Goal: Information Seeking & Learning: Learn about a topic

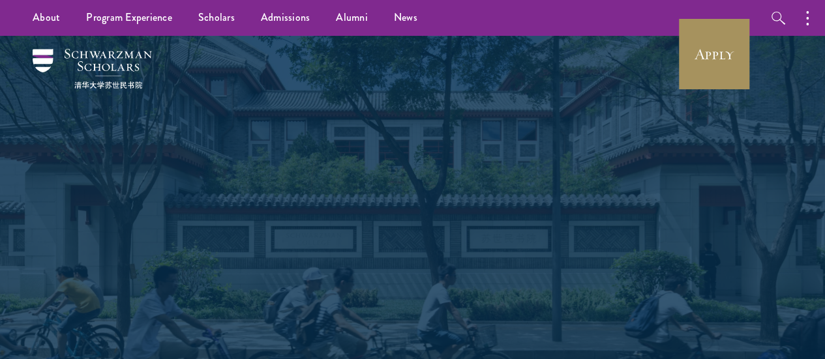
drag, startPoint x: 0, startPoint y: 0, endPoint x: 704, endPoint y: 59, distance: 706.6
click at [704, 59] on link "Apply" at bounding box center [713, 54] width 73 height 73
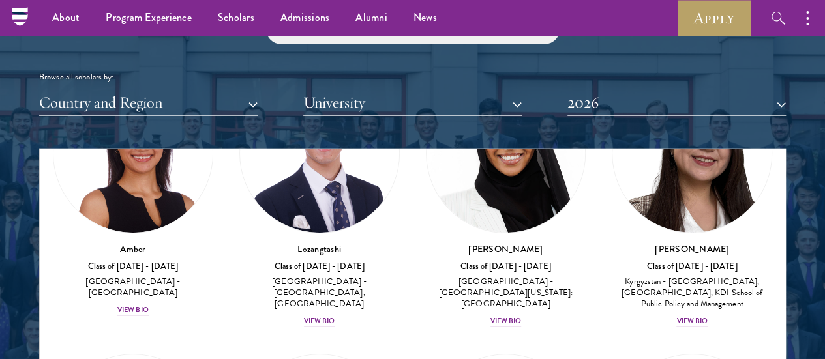
scroll to position [1500, 0]
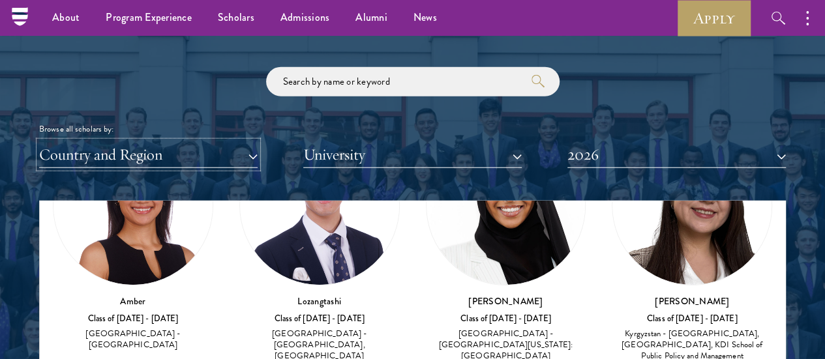
click at [250, 141] on button "Country and Region" at bounding box center [148, 154] width 218 height 27
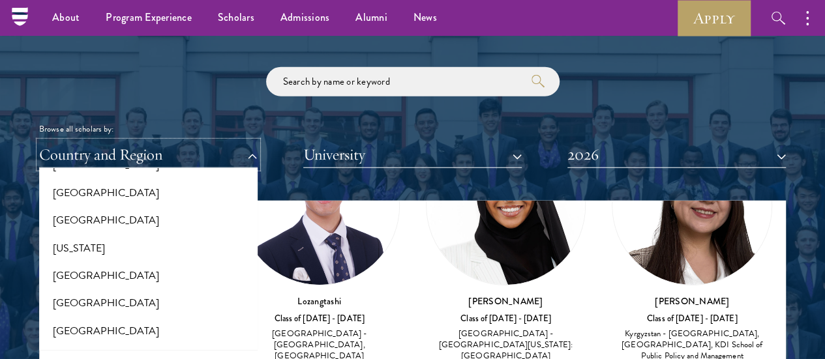
scroll to position [913, 0]
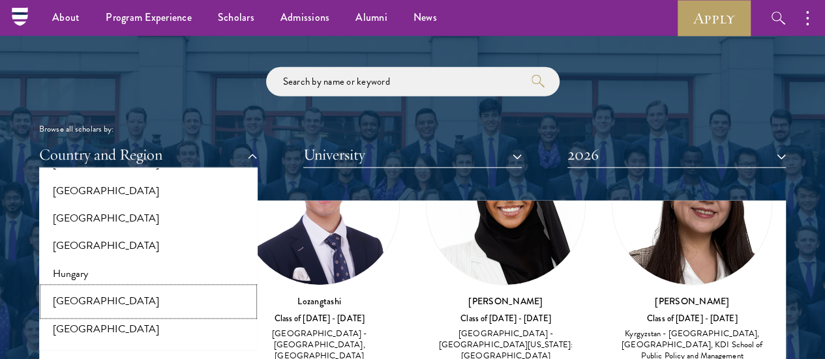
click at [158, 288] on button "[GEOGRAPHIC_DATA]" at bounding box center [148, 301] width 211 height 27
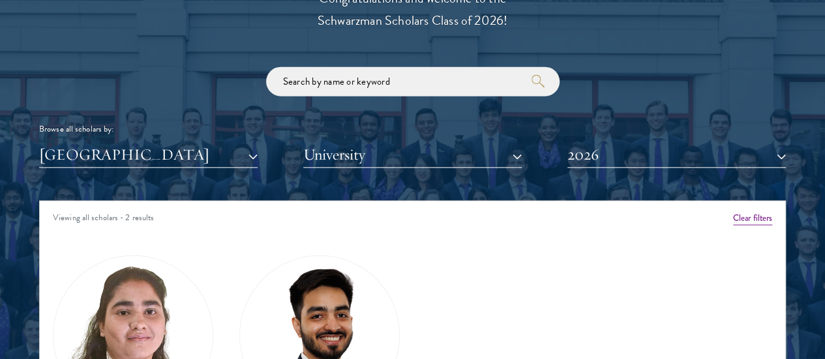
scroll to position [1630, 0]
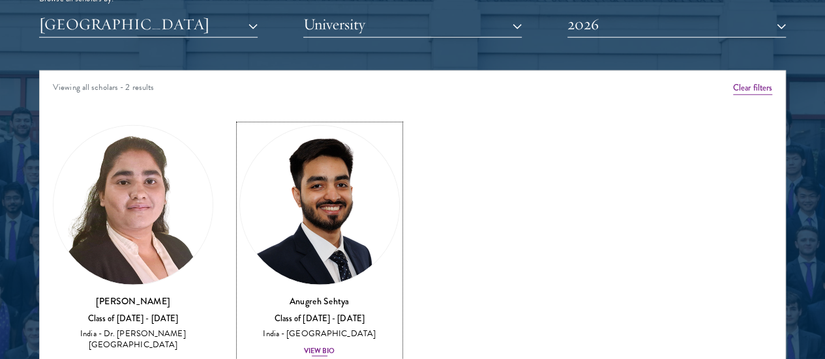
click at [304, 346] on div "View Bio" at bounding box center [319, 351] width 31 height 10
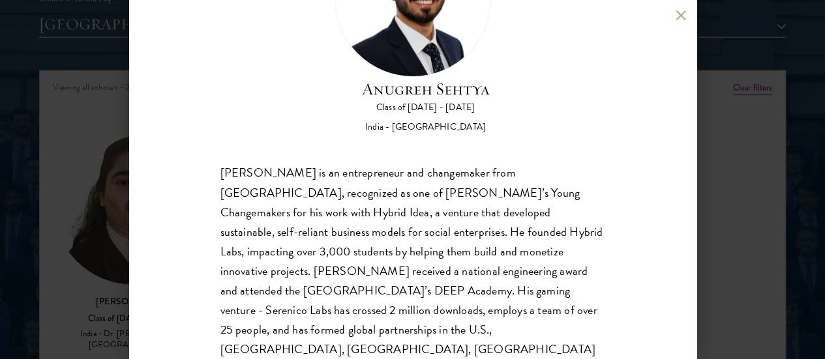
scroll to position [120, 0]
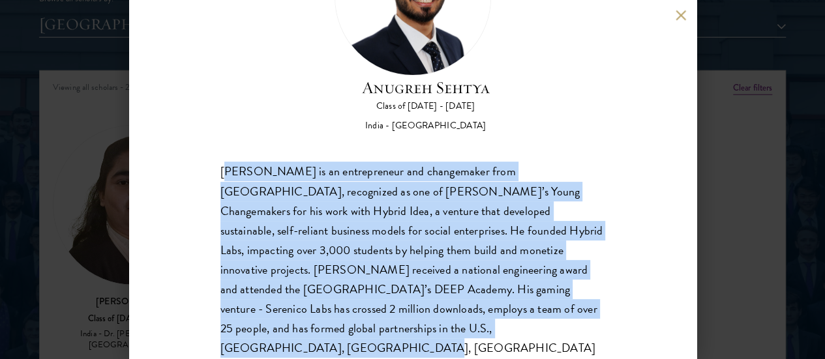
drag, startPoint x: 224, startPoint y: 117, endPoint x: 307, endPoint y: 325, distance: 223.9
click at [307, 325] on div "[PERSON_NAME] Class of [DATE] - [DATE] [GEOGRAPHIC_DATA] - [GEOGRAPHIC_DATA] [P…" at bounding box center [412, 179] width 567 height 359
drag, startPoint x: 283, startPoint y: 241, endPoint x: 231, endPoint y: 141, distance: 112.0
click at [235, 162] on div "[PERSON_NAME] is an entrepreneur and changemaker from [GEOGRAPHIC_DATA], recogn…" at bounding box center [412, 270] width 385 height 216
drag, startPoint x: 219, startPoint y: 111, endPoint x: 240, endPoint y: 267, distance: 157.2
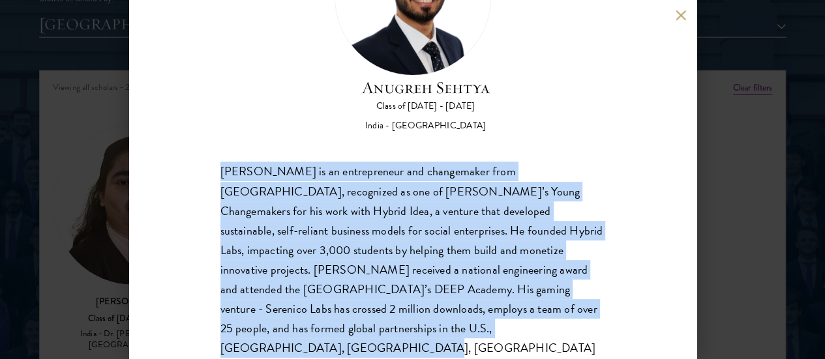
click at [257, 316] on div "[PERSON_NAME] Class of [DATE] - [DATE] [GEOGRAPHIC_DATA] - [GEOGRAPHIC_DATA] [P…" at bounding box center [412, 179] width 567 height 359
copy div "[PERSON_NAME] is an entrepreneur and changemaker from [GEOGRAPHIC_DATA], recogn…"
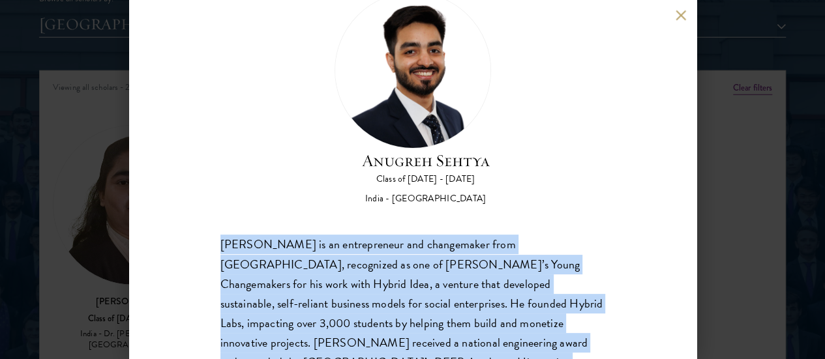
scroll to position [0, 0]
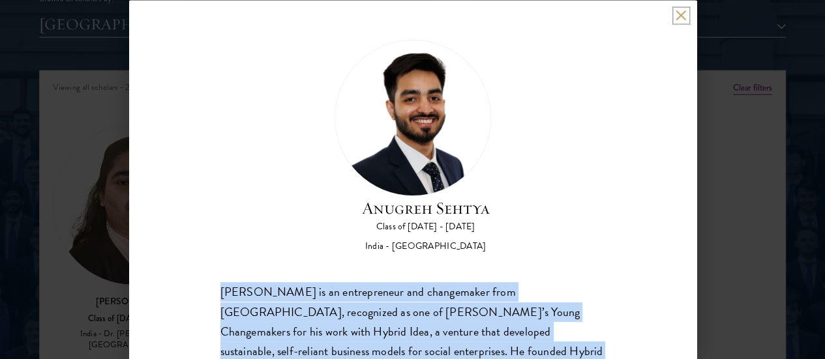
click at [681, 16] on button at bounding box center [680, 15] width 11 height 11
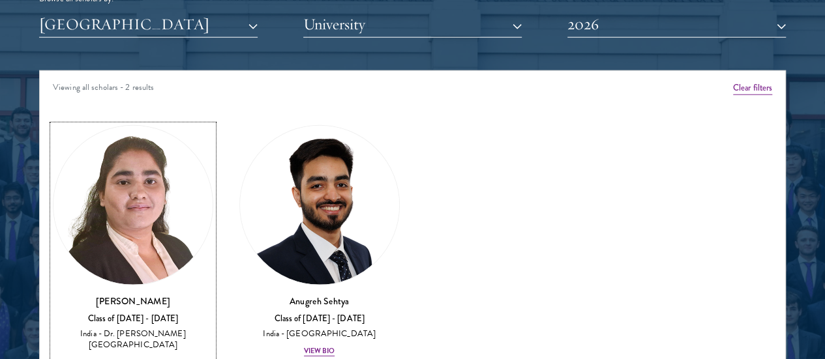
click at [149, 357] on div "View Bio" at bounding box center [132, 362] width 31 height 10
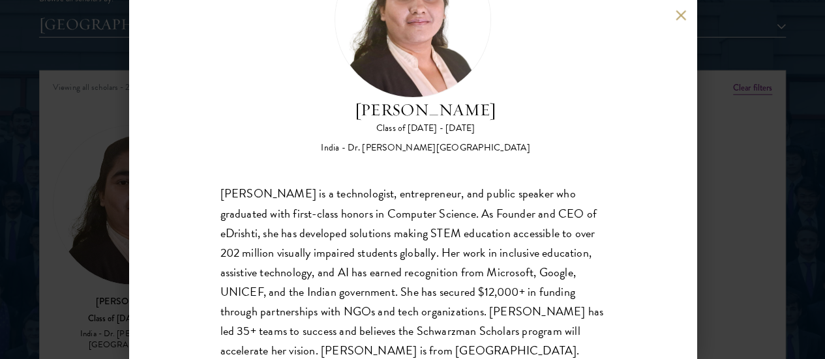
scroll to position [98, 0]
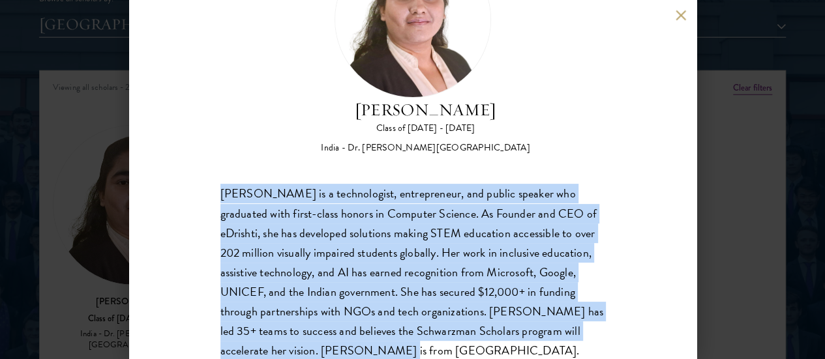
drag, startPoint x: 221, startPoint y: 136, endPoint x: 601, endPoint y: 311, distance: 418.6
click at [601, 311] on div "[PERSON_NAME] Class of [DATE] - [DATE] [GEOGRAPHIC_DATA] - Dr. [PERSON_NAME][GE…" at bounding box center [412, 179] width 567 height 359
copy div "[PERSON_NAME] is a technologist, entrepreneur, and public speaker who graduated…"
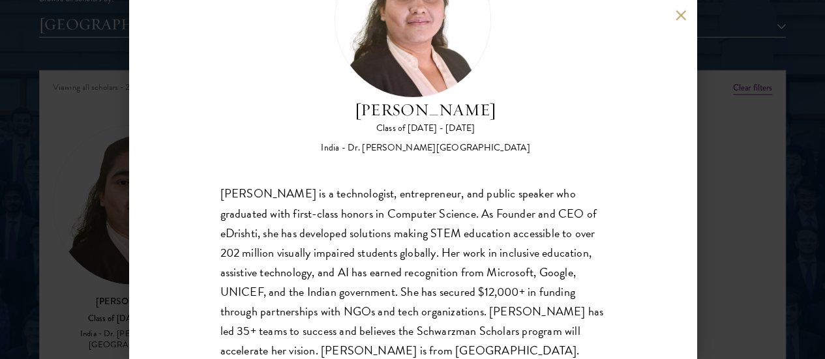
click at [712, 34] on div "[PERSON_NAME] Class of [DATE] - [DATE] [GEOGRAPHIC_DATA] - Dr. [PERSON_NAME][GE…" at bounding box center [412, 179] width 825 height 359
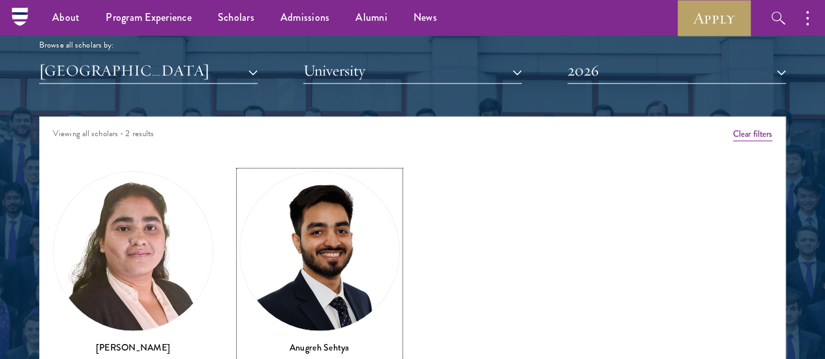
scroll to position [1565, 0]
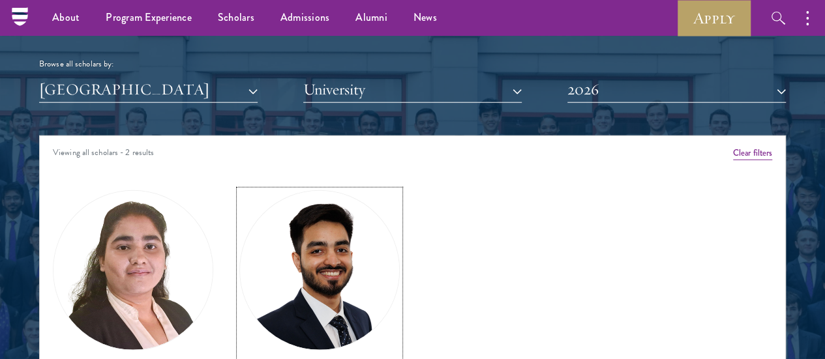
click at [262, 255] on link "[PERSON_NAME] Class of [DATE] - [DATE] [GEOGRAPHIC_DATA] - [GEOGRAPHIC_DATA] Vi…" at bounding box center [319, 306] width 160 height 233
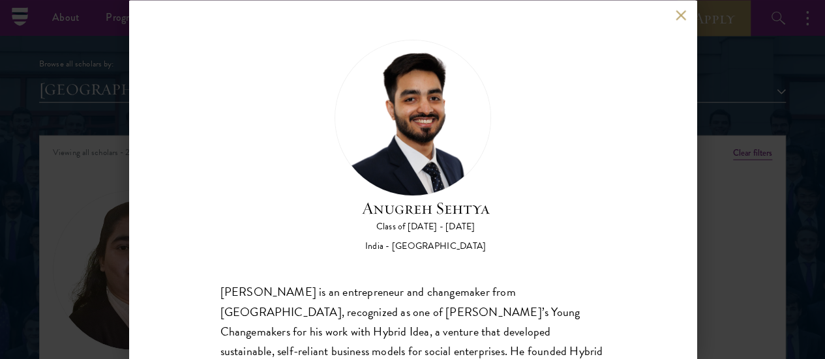
click at [674, 11] on div "[PERSON_NAME] Class of [DATE] - [DATE] [GEOGRAPHIC_DATA] - [GEOGRAPHIC_DATA] [P…" at bounding box center [412, 179] width 567 height 359
click at [685, 19] on button at bounding box center [680, 15] width 11 height 11
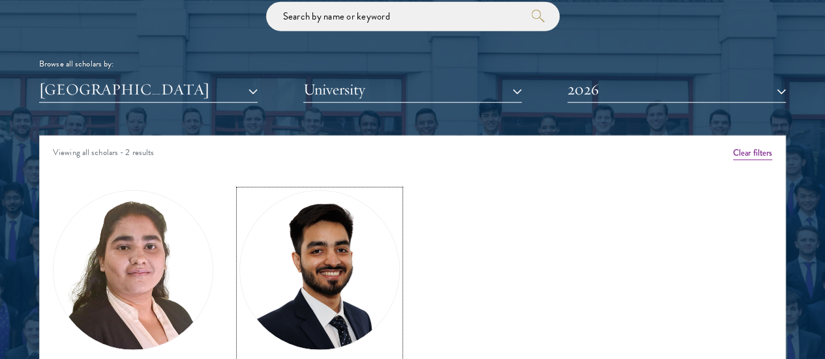
scroll to position [1695, 0]
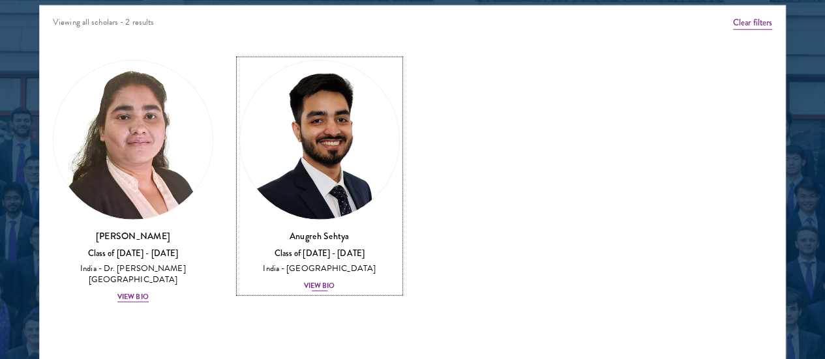
click at [304, 281] on div "View Bio" at bounding box center [319, 286] width 31 height 10
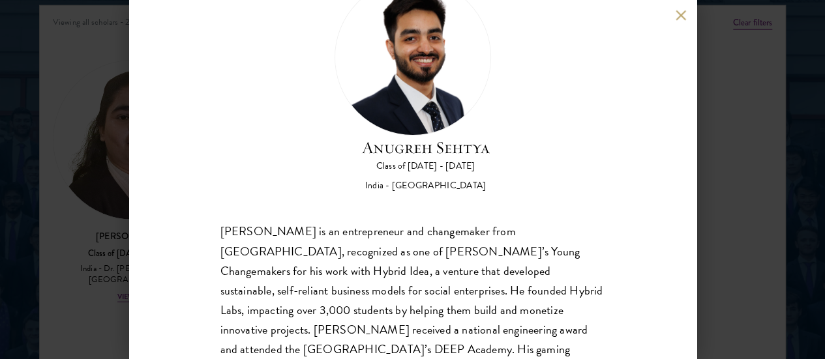
scroll to position [120, 0]
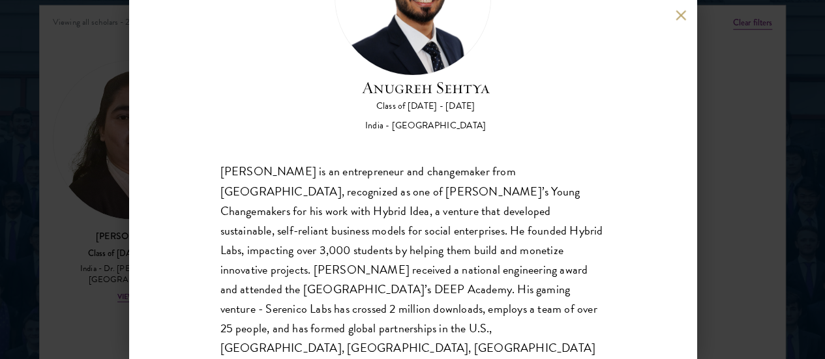
click at [679, 10] on button at bounding box center [680, 15] width 11 height 11
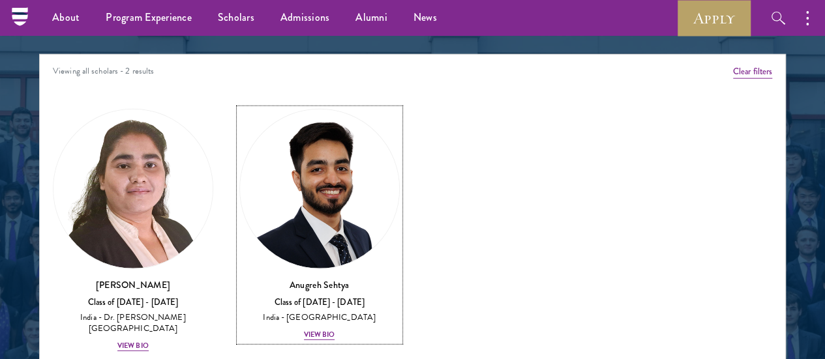
scroll to position [1630, 0]
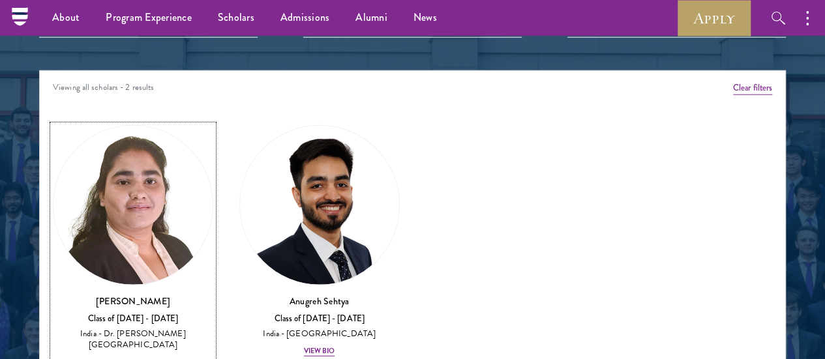
click at [149, 357] on div "View Bio" at bounding box center [132, 362] width 31 height 10
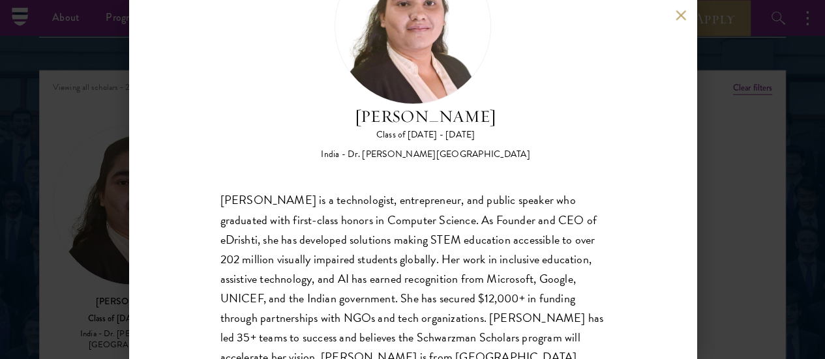
scroll to position [98, 0]
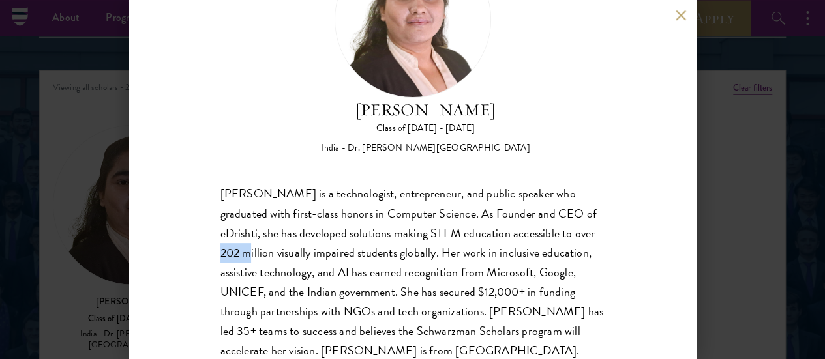
drag, startPoint x: 309, startPoint y: 201, endPoint x: 338, endPoint y: 204, distance: 29.5
click at [338, 204] on div "[PERSON_NAME] is a technologist, entrepreneur, and public speaker who graduated…" at bounding box center [412, 273] width 385 height 176
click at [463, 218] on div "[PERSON_NAME] is a technologist, entrepreneur, and public speaker who graduated…" at bounding box center [412, 273] width 385 height 176
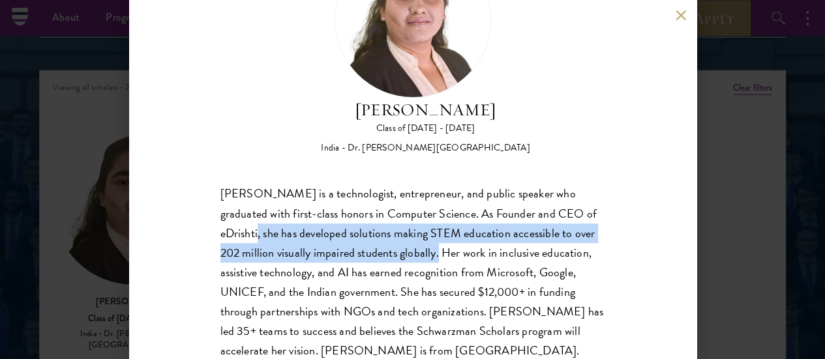
drag, startPoint x: 537, startPoint y: 203, endPoint x: 302, endPoint y: 178, distance: 236.7
click at [302, 185] on div "[PERSON_NAME] is a technologist, entrepreneur, and public speaker who graduated…" at bounding box center [412, 273] width 385 height 176
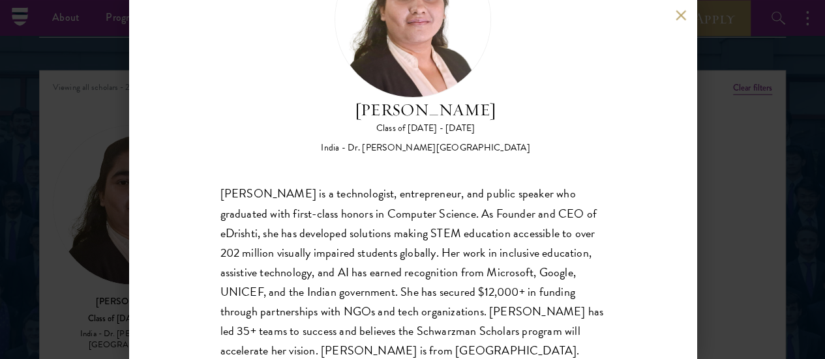
drag, startPoint x: 261, startPoint y: 185, endPoint x: 466, endPoint y: 11, distance: 268.3
click at [266, 185] on div "[PERSON_NAME] is a technologist, entrepreneur, and public speaker who graduated…" at bounding box center [412, 273] width 385 height 176
click at [679, 14] on button at bounding box center [680, 15] width 11 height 11
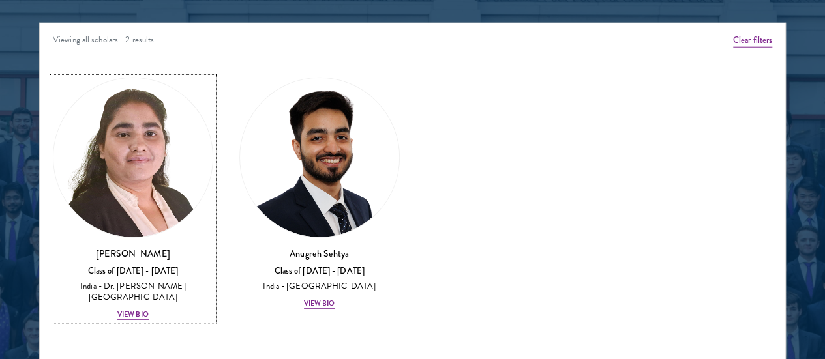
scroll to position [1695, 0]
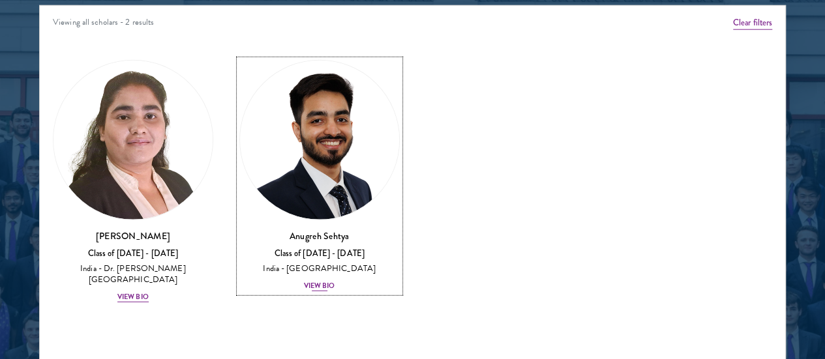
click at [304, 281] on div "View Bio" at bounding box center [319, 286] width 31 height 10
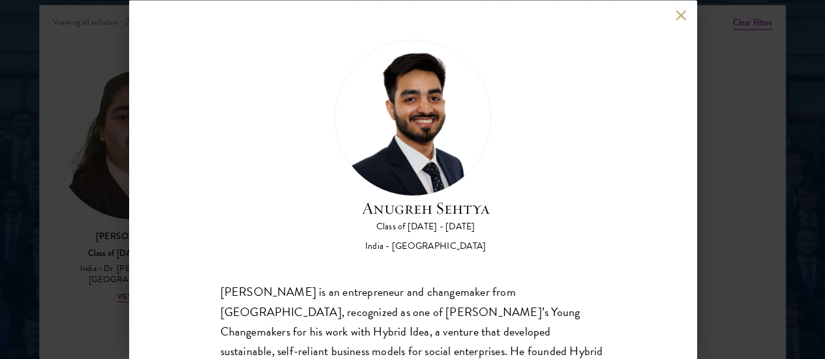
click at [677, 10] on button at bounding box center [680, 15] width 11 height 11
